Goal: Find specific page/section: Find specific page/section

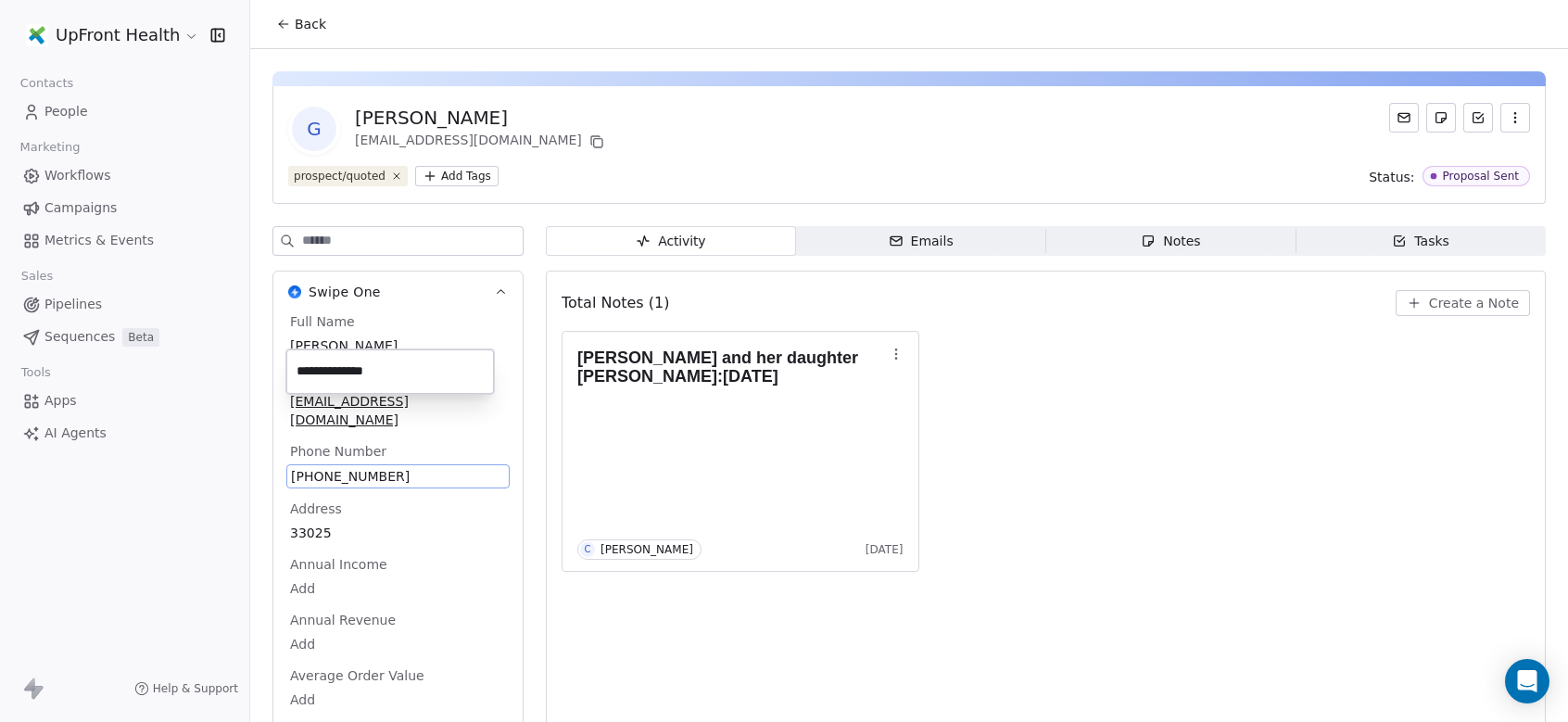
scroll to position [98, 0]
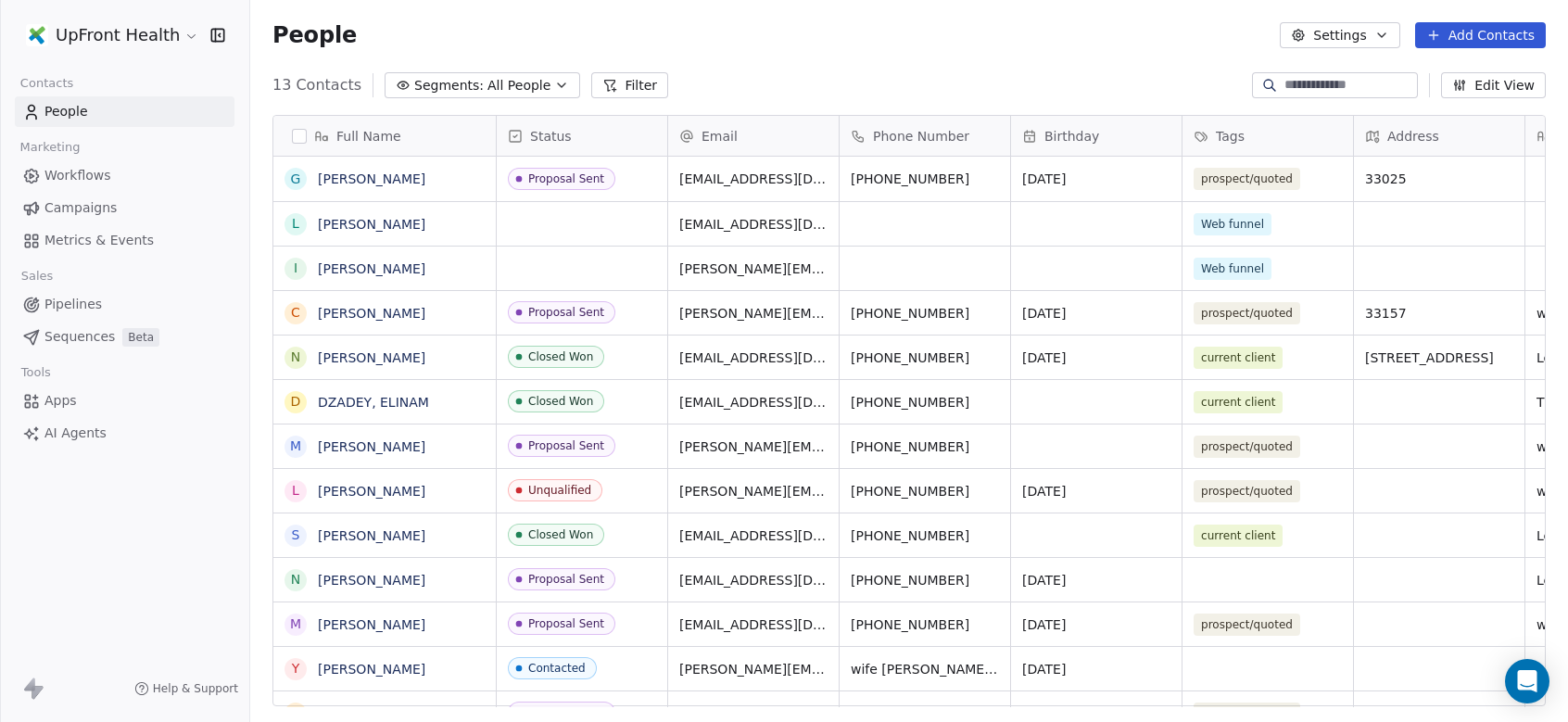
scroll to position [621, 1304]
